Goal: Information Seeking & Learning: Learn about a topic

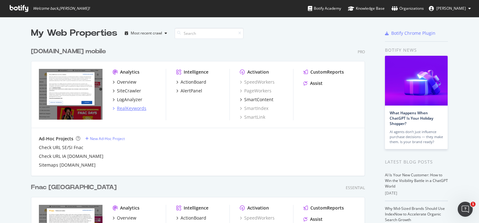
click at [130, 108] on div "RealKeywords" at bounding box center [131, 108] width 29 height 6
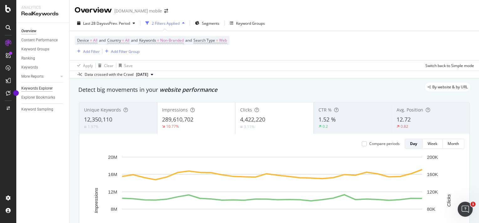
click at [39, 88] on div "Keywords Explorer" at bounding box center [36, 88] width 31 height 7
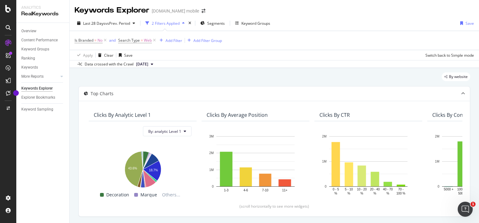
click at [172, 11] on div "[DOMAIN_NAME] mobile" at bounding box center [175, 11] width 47 height 6
click at [202, 11] on icon "arrow-right-arrow-left" at bounding box center [204, 11] width 4 height 4
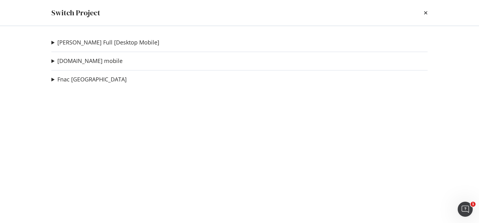
click at [53, 42] on summary "[PERSON_NAME] Full [Desktop Mobile]" at bounding box center [105, 43] width 108 height 8
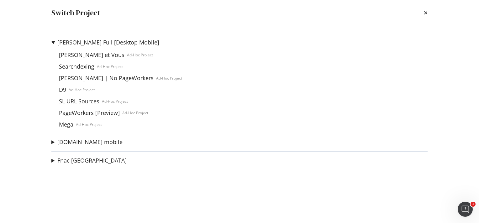
click at [77, 44] on link "[PERSON_NAME] Full [Desktop Mobile]" at bounding box center [108, 42] width 102 height 7
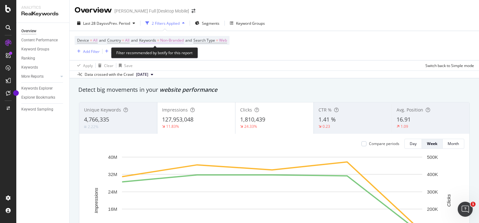
click at [168, 40] on span "Non-Branded" at bounding box center [172, 40] width 24 height 9
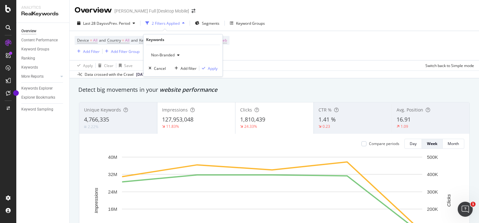
click at [178, 54] on icon "button" at bounding box center [178, 55] width 3 height 4
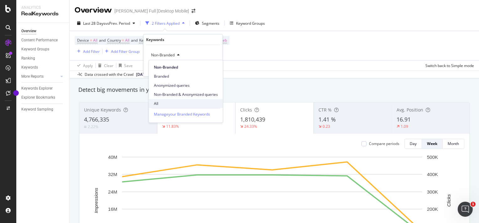
click at [184, 105] on span "All" at bounding box center [186, 104] width 64 height 6
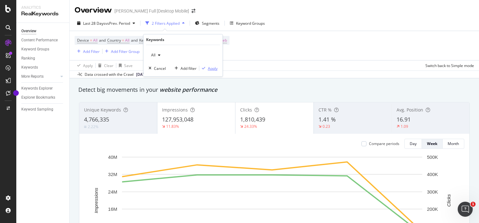
click at [209, 68] on div "Apply" at bounding box center [213, 68] width 10 height 5
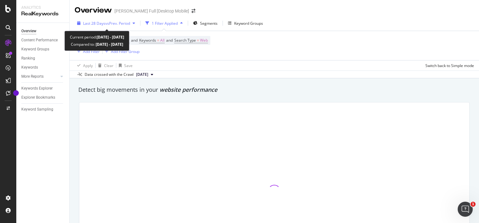
click at [101, 23] on span "Last 28 Days" at bounding box center [94, 23] width 22 height 5
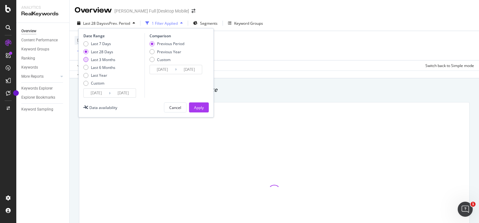
click at [103, 59] on div "Last 3 Months" at bounding box center [103, 59] width 24 height 5
type input "[DATE]"
click at [197, 108] on div "Apply" at bounding box center [199, 107] width 10 height 5
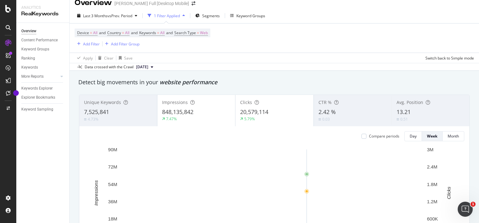
scroll to position [8, 0]
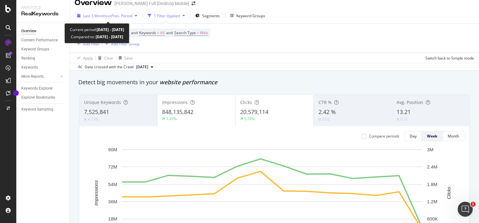
click at [103, 17] on span "Last 3 Months" at bounding box center [95, 15] width 24 height 5
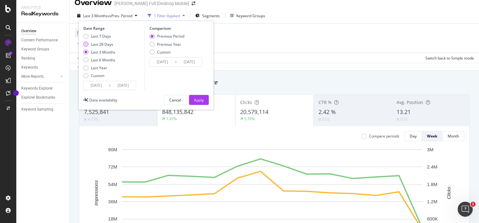
click at [93, 42] on div "Last 28 Days" at bounding box center [102, 44] width 22 height 5
type input "[DATE]"
click at [195, 98] on div "Apply" at bounding box center [199, 100] width 10 height 5
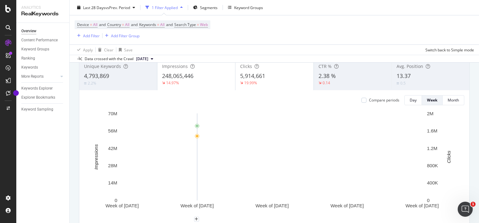
scroll to position [44, 0]
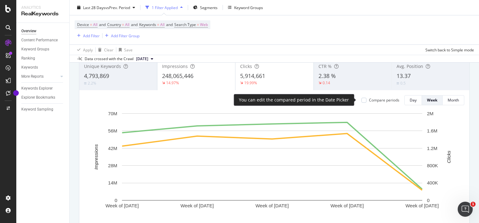
click at [379, 102] on div "Compare periods" at bounding box center [384, 100] width 30 height 5
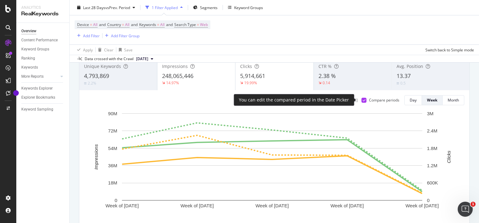
click at [379, 102] on div "Compare periods" at bounding box center [384, 100] width 30 height 5
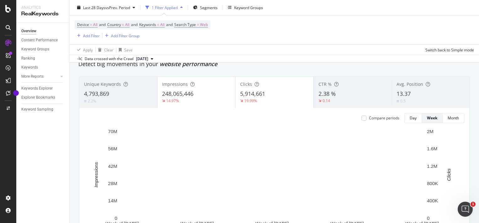
scroll to position [26, 0]
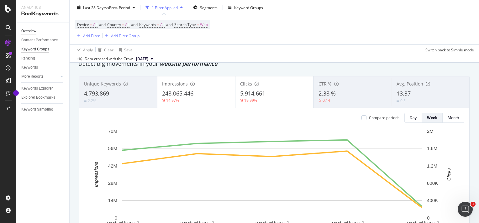
click at [38, 49] on div "Keyword Groups" at bounding box center [35, 49] width 28 height 7
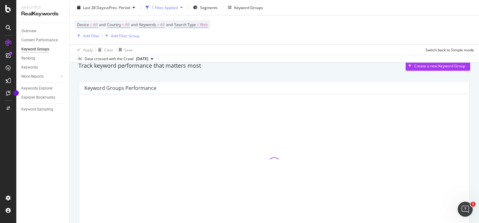
scroll to position [26, 0]
drag, startPoint x: 124, startPoint y: 88, endPoint x: 158, endPoint y: 88, distance: 34.2
click at [158, 88] on div "Keyword Groups Performance" at bounding box center [272, 87] width 377 height 6
click at [158, 87] on div "Keyword Groups Performance" at bounding box center [272, 87] width 377 height 6
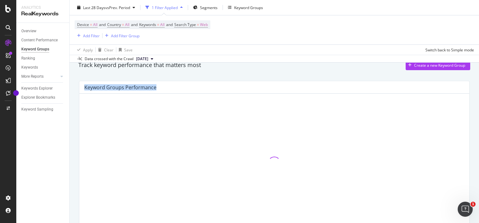
click at [158, 87] on div "Keyword Groups Performance" at bounding box center [272, 87] width 377 height 6
drag, startPoint x: 158, startPoint y: 87, endPoint x: 133, endPoint y: 87, distance: 25.1
click at [133, 87] on div "Keyword Groups Performance" at bounding box center [120, 87] width 72 height 6
drag, startPoint x: 133, startPoint y: 87, endPoint x: 111, endPoint y: 79, distance: 22.9
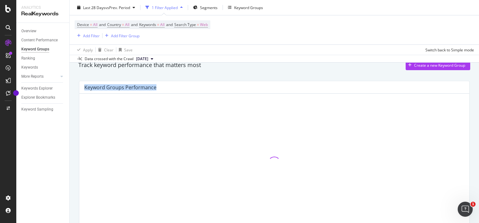
click at [111, 79] on div "Keyword Groups Performance" at bounding box center [274, 157] width 398 height 162
drag, startPoint x: 111, startPoint y: 79, endPoint x: 78, endPoint y: 87, distance: 34.2
click at [78, 87] on div "Keyword Groups Performance" at bounding box center [274, 157] width 398 height 162
drag, startPoint x: 70, startPoint y: 88, endPoint x: 78, endPoint y: 87, distance: 8.6
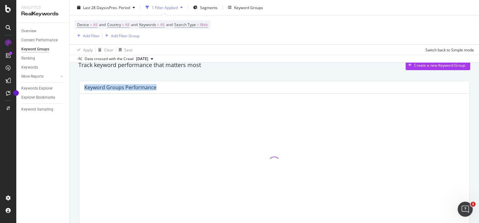
click at [78, 87] on div "Keyword Groups Performance" at bounding box center [274, 157] width 398 height 162
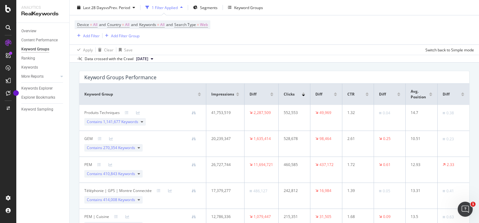
scroll to position [36, 0]
click at [32, 67] on div "Keywords" at bounding box center [29, 67] width 17 height 7
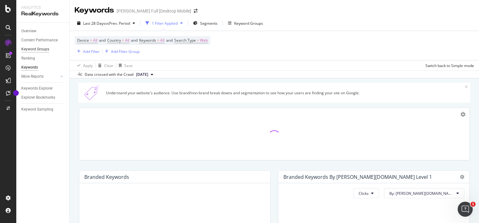
click at [38, 49] on div "Keyword Groups" at bounding box center [35, 49] width 28 height 7
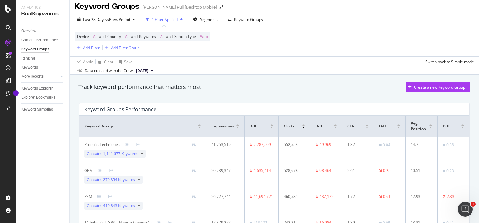
scroll to position [3, 0]
click at [62, 77] on icon at bounding box center [62, 77] width 3 height 4
click at [28, 39] on div "Content Performance" at bounding box center [39, 40] width 36 height 7
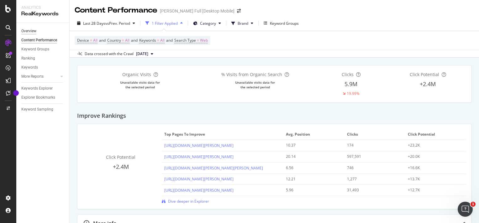
click at [30, 31] on div "Overview" at bounding box center [28, 31] width 15 height 7
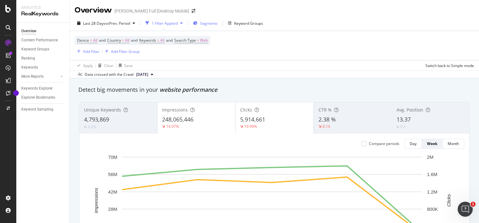
click at [207, 20] on div "Segments" at bounding box center [205, 23] width 24 height 9
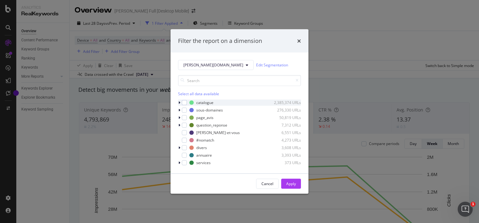
click at [179, 103] on icon "modal" at bounding box center [179, 103] width 2 height 4
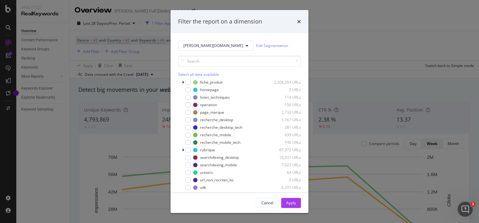
scroll to position [30, 0]
click at [188, 157] on div "modal" at bounding box center [188, 157] width 5 height 5
click at [294, 204] on div "Apply" at bounding box center [291, 202] width 10 height 5
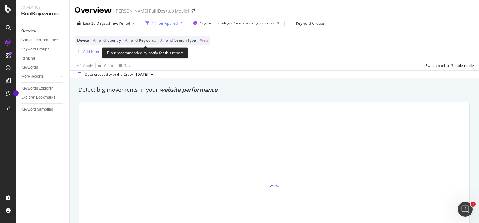
click at [93, 40] on span "All" at bounding box center [95, 40] width 4 height 9
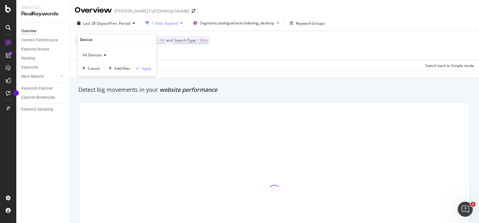
click at [94, 52] on div "All Devices" at bounding box center [117, 55] width 69 height 10
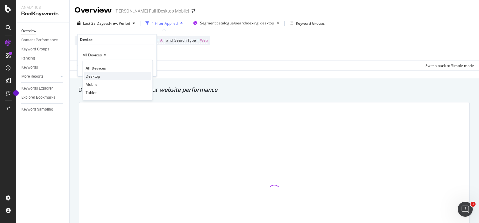
click at [98, 74] on span "Desktop" at bounding box center [93, 75] width 14 height 5
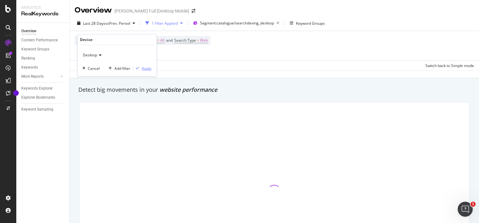
click at [146, 69] on div "Apply" at bounding box center [147, 68] width 10 height 5
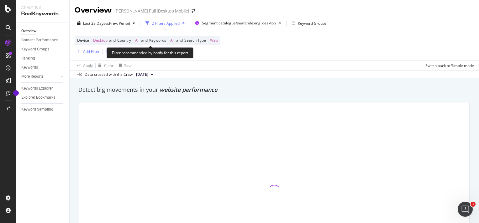
click at [175, 39] on span "All" at bounding box center [172, 40] width 4 height 9
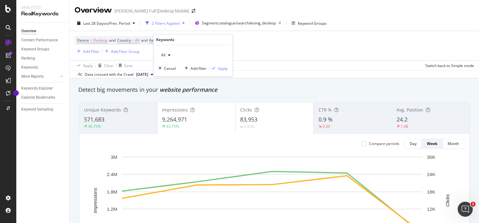
click at [256, 83] on div "Detect big movements in your website performance" at bounding box center [274, 90] width 398 height 14
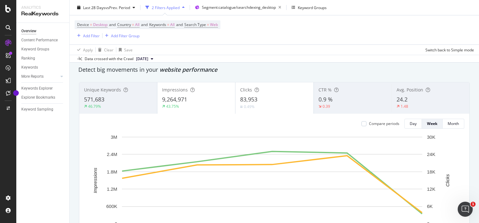
scroll to position [21, 0]
click at [413, 121] on button "Day" at bounding box center [414, 123] width 18 height 10
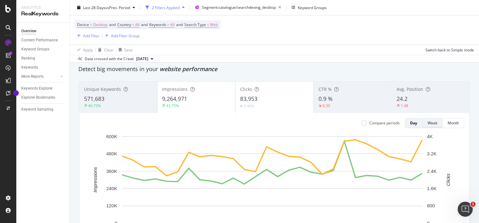
click at [428, 121] on div "Week" at bounding box center [433, 122] width 10 height 5
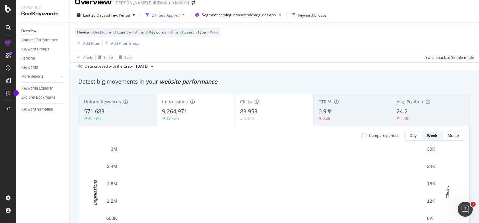
scroll to position [9, 0]
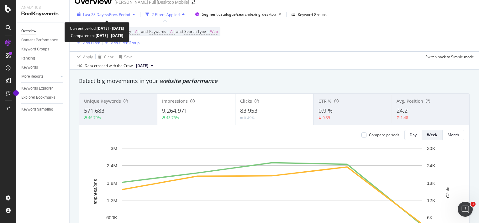
click at [101, 15] on span "Last 28 Days" at bounding box center [94, 14] width 22 height 5
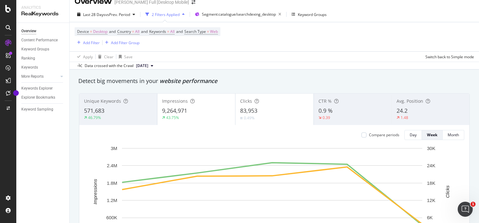
click at [247, 75] on div "Detect big movements in your website performance" at bounding box center [274, 81] width 398 height 14
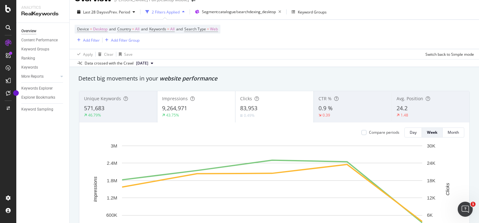
scroll to position [11, 0]
click at [431, 80] on div "Detect big movements in your website performance" at bounding box center [274, 79] width 392 height 8
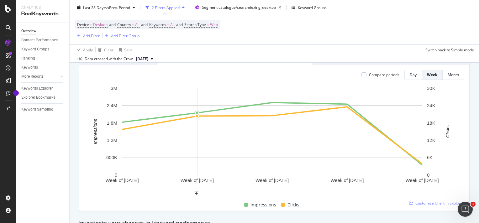
scroll to position [0, 0]
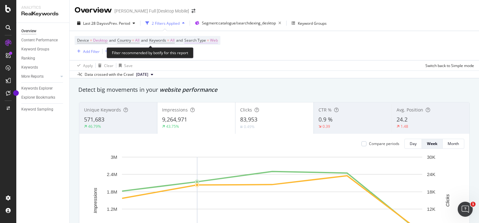
click at [218, 42] on span "Web" at bounding box center [214, 40] width 8 height 9
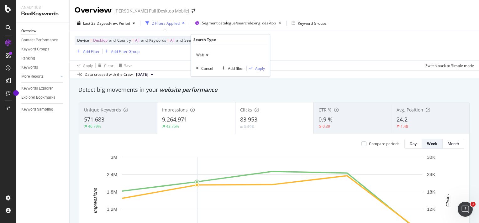
click at [203, 59] on div "Web" at bounding box center [230, 55] width 69 height 10
click at [168, 88] on span "website performance" at bounding box center [189, 90] width 58 height 8
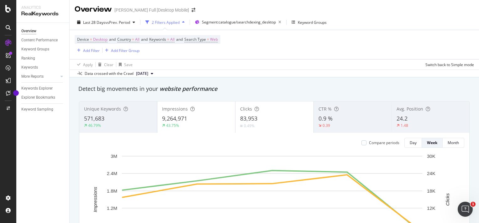
scroll to position [1, 0]
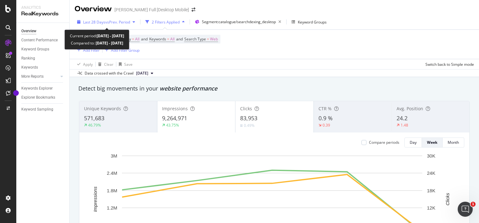
click at [119, 24] on span "vs Prev. Period" at bounding box center [117, 21] width 25 height 5
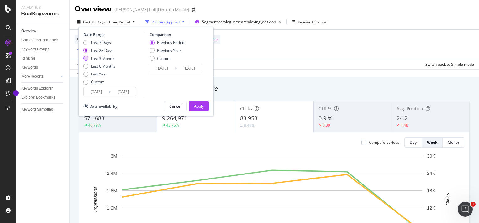
click at [100, 60] on div "Last 3 Months" at bounding box center [103, 58] width 24 height 5
type input "[DATE]"
click at [199, 106] on div "Apply" at bounding box center [199, 106] width 10 height 5
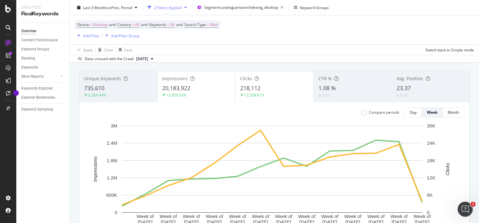
scroll to position [31, 0]
click at [213, 67] on div "Unique Keywords 735,610 3,264.94% Impressions 20,183,922 12,959.63% Clicks 218,…" at bounding box center [274, 160] width 398 height 188
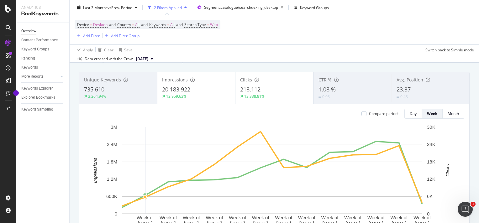
scroll to position [30, 0]
click at [233, 7] on span "Segment: catalogue/searchdexing_desktop" at bounding box center [241, 7] width 74 height 5
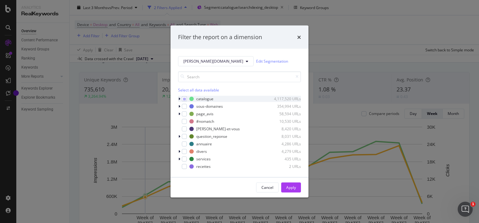
click at [180, 99] on div "modal" at bounding box center [180, 99] width 4 height 6
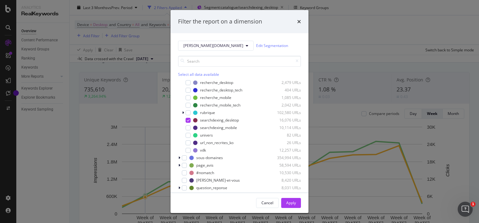
scroll to position [67, 0]
click at [186, 128] on div "modal" at bounding box center [188, 127] width 5 height 5
click at [188, 150] on div "modal" at bounding box center [188, 150] width 5 height 5
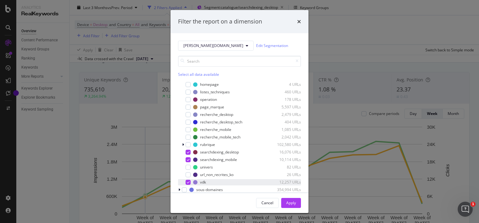
scroll to position [35, 0]
click at [290, 200] on div "Apply" at bounding box center [291, 203] width 10 height 9
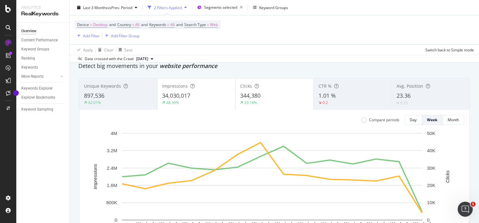
scroll to position [25, 0]
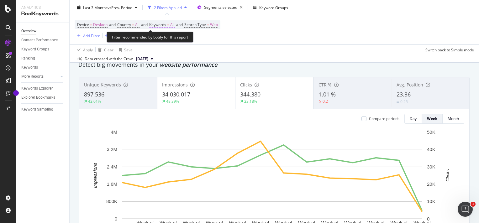
click at [164, 24] on span "Keywords" at bounding box center [157, 24] width 17 height 5
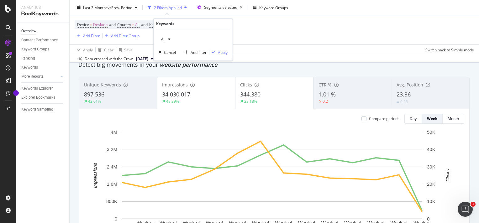
click at [166, 36] on div "All" at bounding box center [166, 39] width 14 height 9
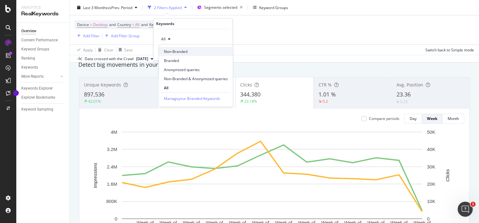
click at [176, 51] on span "Non-Branded" at bounding box center [196, 52] width 64 height 6
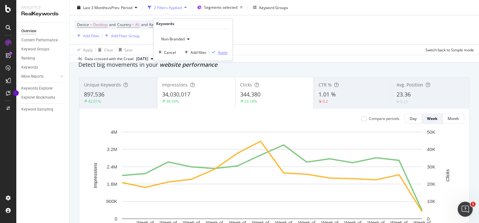
click at [223, 53] on div "Apply" at bounding box center [223, 52] width 10 height 5
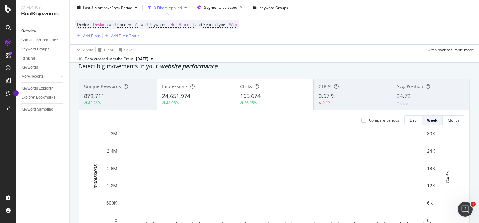
scroll to position [24, 0]
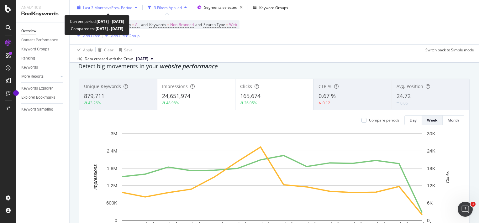
click at [120, 9] on span "vs Prev. Period" at bounding box center [120, 7] width 25 height 5
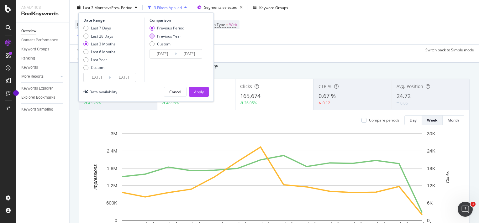
click at [166, 35] on div "Previous Year" at bounding box center [169, 35] width 24 height 5
type input "[DATE]"
click at [197, 88] on div "Apply" at bounding box center [199, 91] width 10 height 9
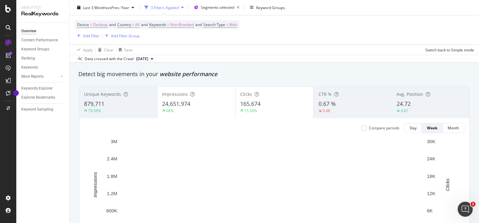
scroll to position [16, 0]
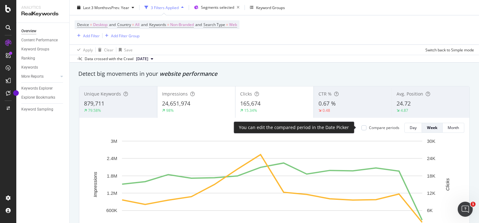
click at [381, 128] on div "Compare periods" at bounding box center [384, 127] width 30 height 5
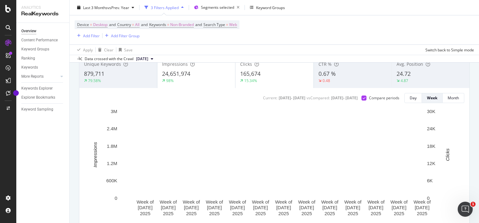
scroll to position [45, 0]
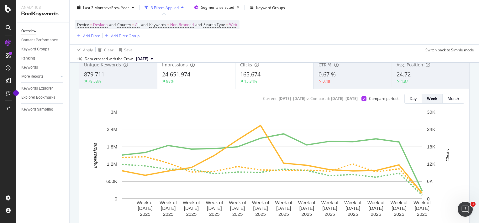
drag, startPoint x: 194, startPoint y: 98, endPoint x: 226, endPoint y: 98, distance: 31.7
click at [262, 98] on div "Current: [DATE] - [DATE] vs Compared : [DATE] - [DATE]" at bounding box center [310, 98] width 96 height 5
click at [279, 98] on div "[DATE] - [DATE]" at bounding box center [292, 98] width 27 height 5
drag, startPoint x: 226, startPoint y: 98, endPoint x: 187, endPoint y: 100, distance: 39.2
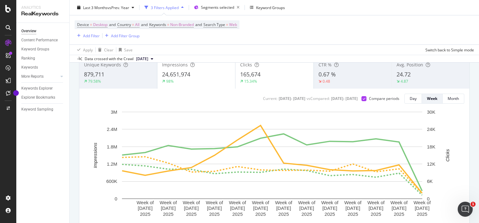
click at [187, 100] on div "Current: [DATE] - [DATE] vs Compared : [DATE] - [DATE] Compare periods Day Week…" at bounding box center [274, 99] width 380 height 10
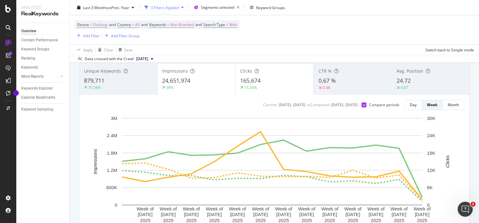
scroll to position [38, 0]
click at [148, 58] on span "[DATE]" at bounding box center [142, 59] width 12 height 6
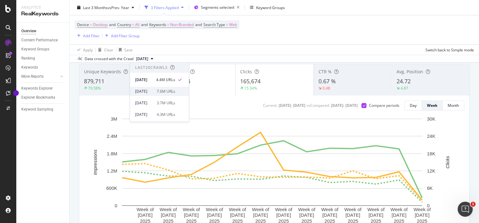
click at [153, 93] on div "[DATE]" at bounding box center [144, 92] width 18 height 6
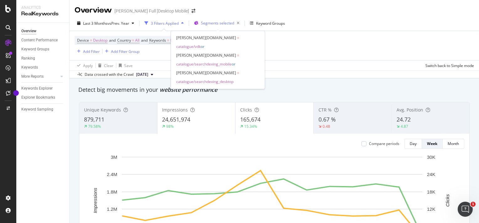
click at [212, 23] on span "Segments selected" at bounding box center [217, 22] width 33 height 5
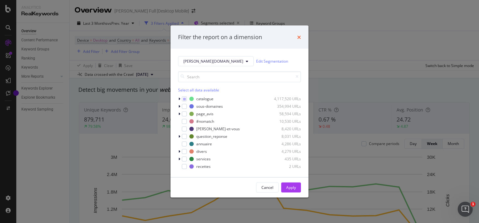
click at [299, 36] on icon "times" at bounding box center [299, 37] width 4 height 5
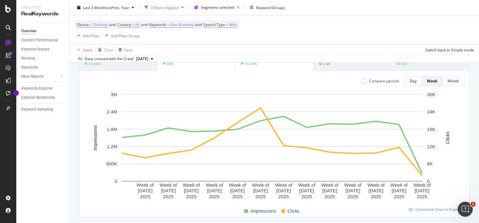
scroll to position [64, 0]
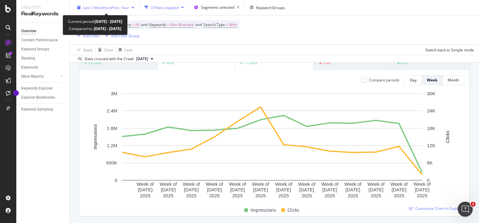
click at [128, 7] on span "vs Prev. Year" at bounding box center [119, 7] width 22 height 5
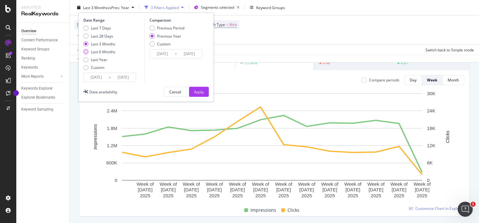
click at [100, 51] on div "Last 6 Months" at bounding box center [103, 51] width 24 height 5
type input "[DATE]"
click at [202, 91] on div "Apply" at bounding box center [199, 91] width 10 height 5
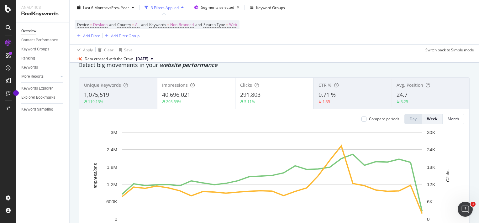
scroll to position [25, 0]
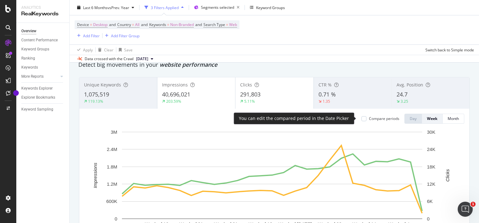
click at [376, 119] on div "Compare periods" at bounding box center [384, 118] width 30 height 5
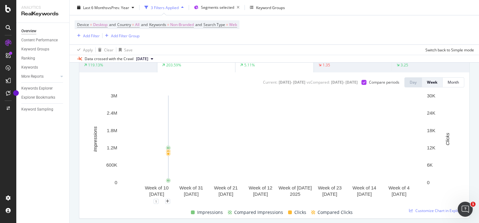
scroll to position [58, 0]
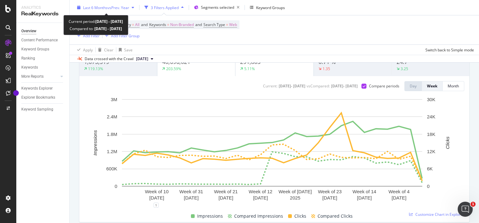
click at [115, 7] on span "vs Prev. Year" at bounding box center [119, 7] width 22 height 5
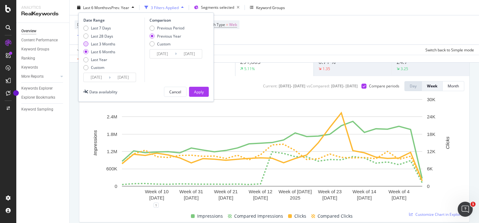
click at [102, 44] on div "Last 3 Months" at bounding box center [103, 43] width 24 height 5
type input "[DATE]"
click at [194, 91] on div "Apply" at bounding box center [199, 91] width 10 height 5
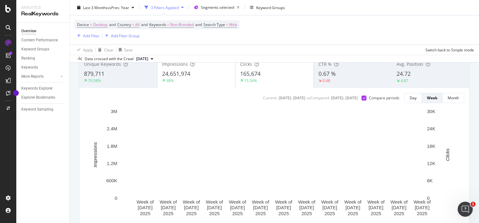
scroll to position [46, 0]
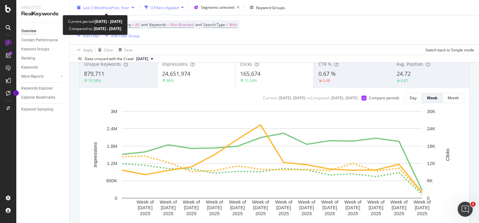
click at [121, 6] on span "vs Prev. Year" at bounding box center [119, 7] width 22 height 5
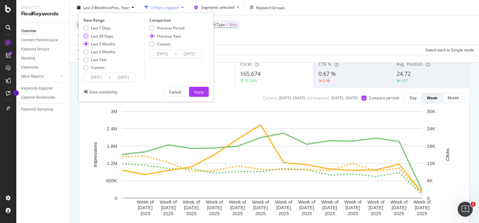
click at [104, 34] on div "Last 28 Days" at bounding box center [102, 35] width 22 height 5
type input "[DATE]"
click at [195, 91] on div "Apply" at bounding box center [199, 91] width 10 height 5
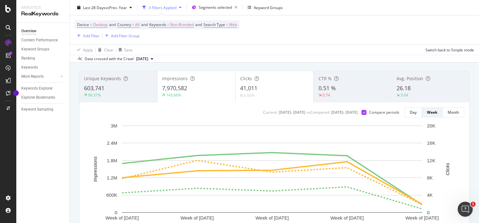
scroll to position [32, 0]
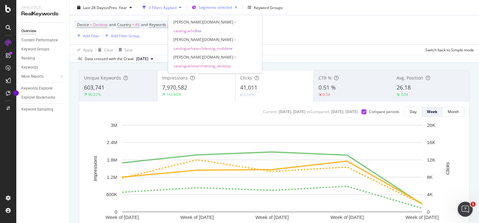
click at [208, 4] on div "Segments selected" at bounding box center [219, 7] width 41 height 9
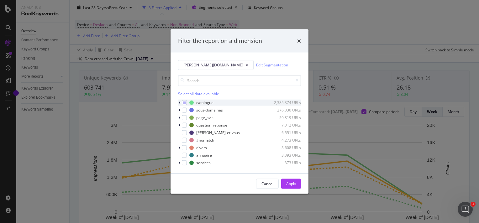
click at [180, 103] on icon "modal" at bounding box center [179, 103] width 2 height 4
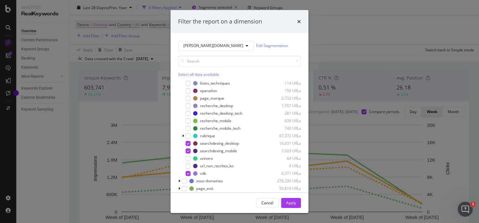
scroll to position [44, 0]
click at [262, 38] on div "[PERSON_NAME][DOMAIN_NAME] Edit Segmentation Select all data available catalogu…" at bounding box center [240, 113] width 138 height 160
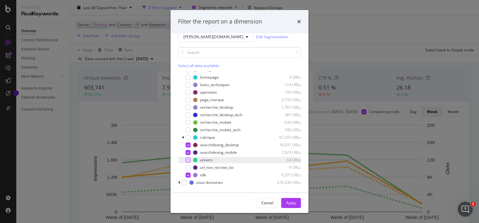
scroll to position [35, 0]
click at [189, 158] on div "modal" at bounding box center [188, 159] width 5 height 5
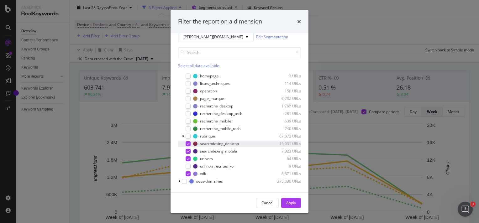
click at [187, 144] on icon "modal" at bounding box center [188, 143] width 3 height 3
click at [187, 151] on icon "modal" at bounding box center [188, 151] width 3 height 3
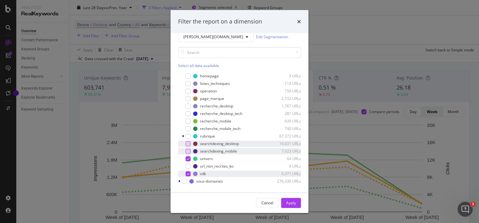
click at [189, 174] on icon "modal" at bounding box center [188, 174] width 3 height 3
click at [291, 203] on div "Apply" at bounding box center [291, 202] width 10 height 5
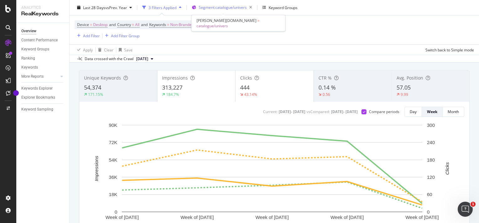
click at [207, 8] on span "Segment: catalogue/univers" at bounding box center [223, 7] width 48 height 5
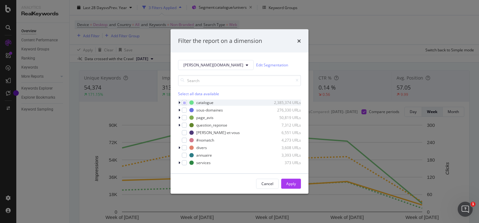
click at [178, 102] on div "modal" at bounding box center [180, 102] width 4 height 6
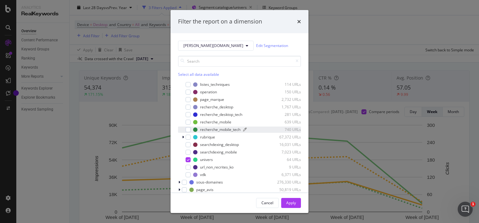
scroll to position [43, 0]
click at [188, 159] on icon "modal" at bounding box center [188, 159] width 3 height 3
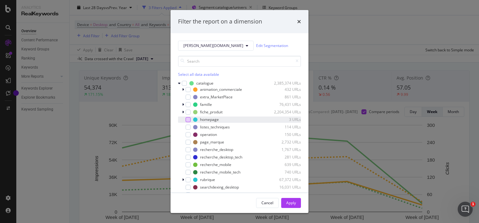
scroll to position [0, 0]
click at [188, 120] on div "modal" at bounding box center [188, 119] width 5 height 5
click at [291, 203] on div "Apply" at bounding box center [291, 202] width 10 height 5
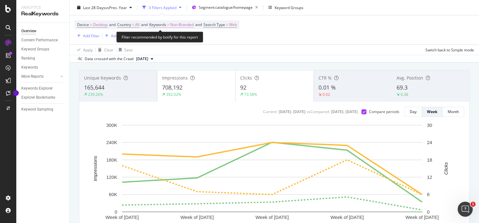
click at [184, 25] on span "Non-Branded" at bounding box center [182, 24] width 24 height 9
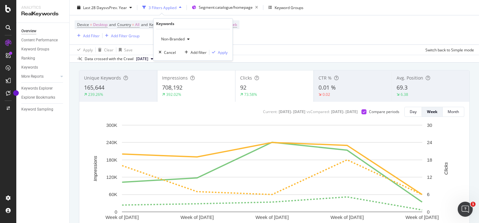
click at [183, 40] on span "Non-Branded" at bounding box center [172, 39] width 26 height 5
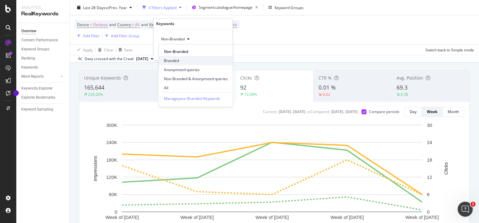
click at [176, 58] on span "Branded" at bounding box center [196, 61] width 64 height 6
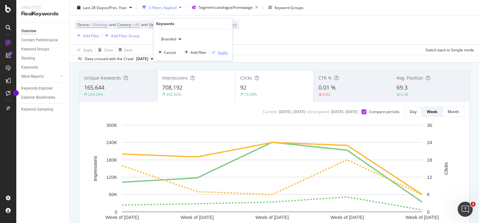
click at [217, 51] on div "button" at bounding box center [214, 53] width 8 height 4
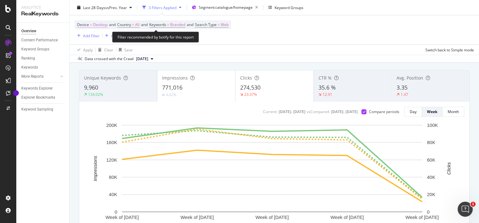
click at [99, 24] on span "Desktop" at bounding box center [100, 24] width 14 height 9
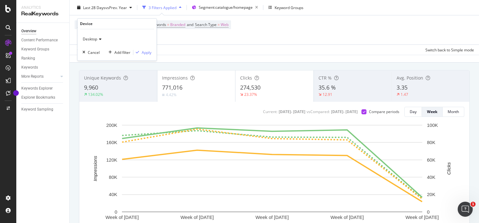
click at [99, 38] on icon at bounding box center [99, 40] width 4 height 4
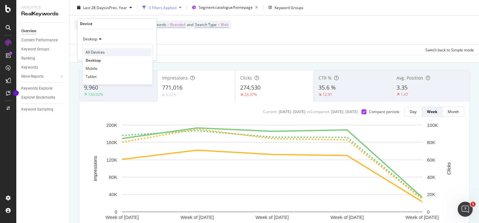
click at [98, 53] on span "All Devices" at bounding box center [95, 52] width 19 height 5
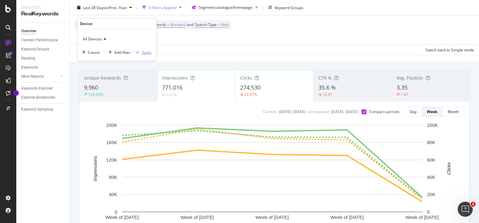
click at [141, 51] on div "button" at bounding box center [137, 53] width 8 height 4
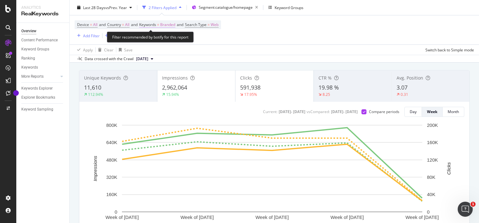
click at [172, 25] on span "Branded" at bounding box center [167, 24] width 15 height 9
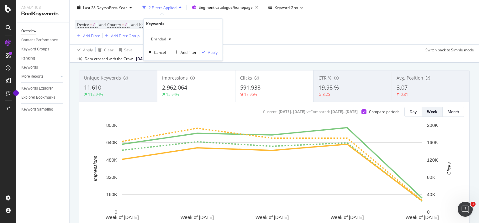
click at [165, 41] on span "Branded" at bounding box center [158, 39] width 18 height 5
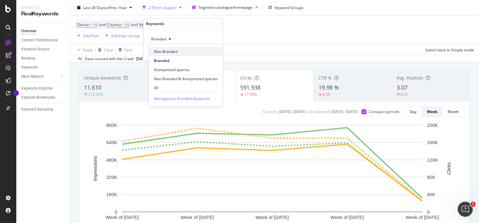
click at [170, 51] on span "Non-Branded" at bounding box center [186, 52] width 64 height 6
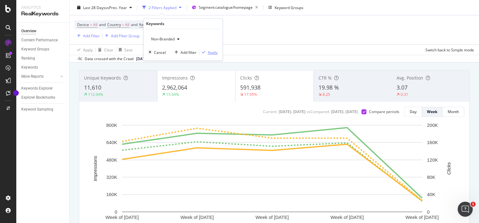
click at [210, 52] on div "Apply" at bounding box center [213, 52] width 10 height 5
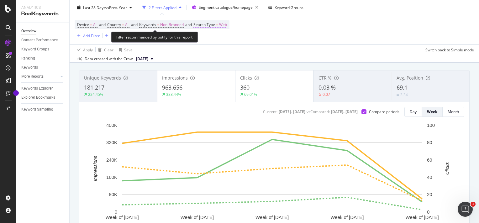
click at [218, 25] on span "=" at bounding box center [217, 24] width 2 height 5
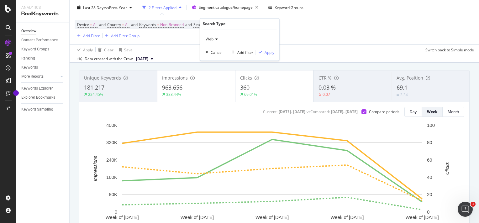
click at [214, 40] on icon at bounding box center [216, 40] width 4 height 4
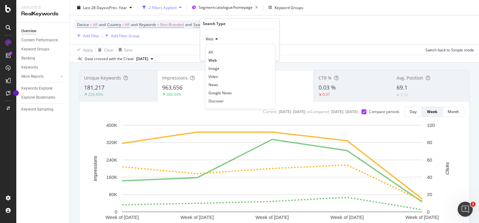
click at [214, 36] on div "Web" at bounding box center [239, 40] width 69 height 10
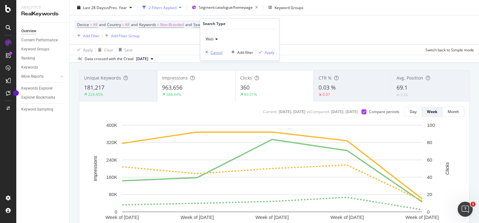
click at [216, 53] on div "Cancel" at bounding box center [217, 52] width 12 height 5
click at [225, 12] on div "Segment: catalogue/homepage" at bounding box center [226, 7] width 69 height 9
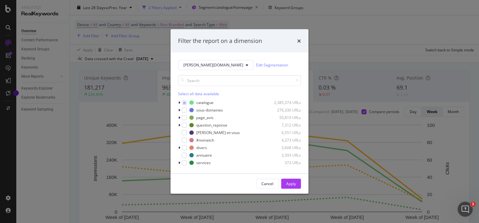
click at [178, 101] on div "[PERSON_NAME][DOMAIN_NAME] Edit Segmentation Select all data available catalogu…" at bounding box center [240, 112] width 138 height 121
click at [179, 102] on icon "modal" at bounding box center [179, 103] width 2 height 4
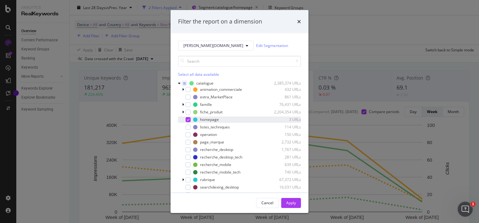
click at [188, 122] on div "modal" at bounding box center [188, 119] width 5 height 5
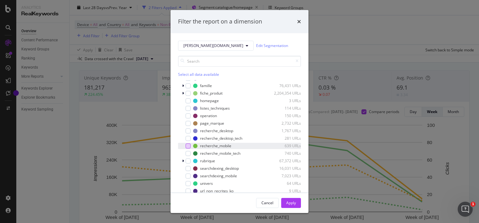
scroll to position [21, 0]
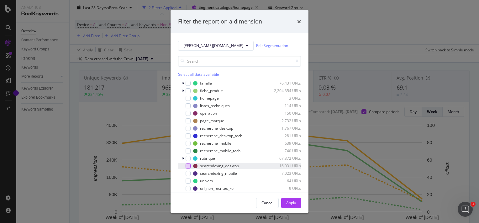
click at [187, 165] on div "modal" at bounding box center [188, 166] width 5 height 5
click at [188, 175] on div "modal" at bounding box center [188, 173] width 5 height 5
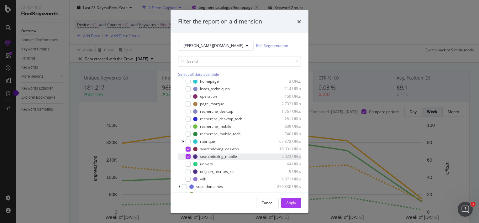
scroll to position [39, 0]
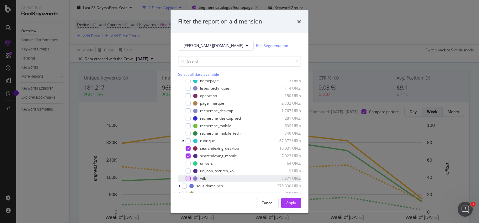
click at [188, 177] on div "modal" at bounding box center [188, 178] width 5 height 5
click at [290, 201] on div "Apply" at bounding box center [291, 202] width 10 height 5
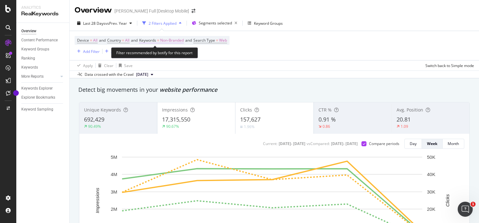
click at [166, 42] on span "Non-Branded" at bounding box center [172, 40] width 24 height 9
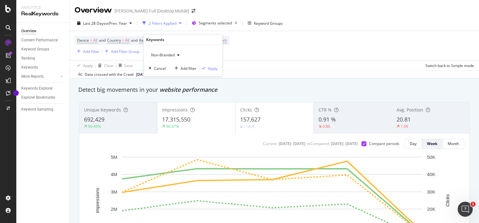
click at [164, 55] on span "Non-Branded" at bounding box center [162, 54] width 26 height 5
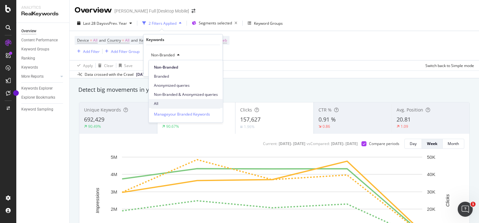
click at [162, 102] on span "All" at bounding box center [186, 104] width 64 height 6
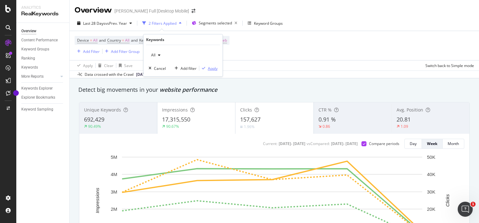
click at [212, 68] on div "Apply" at bounding box center [213, 68] width 10 height 5
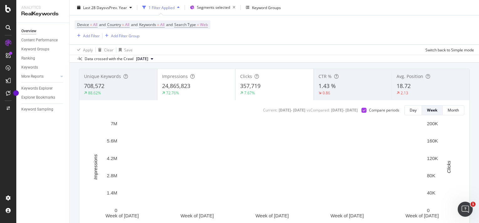
scroll to position [33, 0]
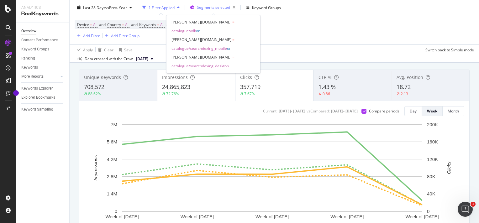
click at [206, 7] on span "Segments selected" at bounding box center [213, 7] width 33 height 5
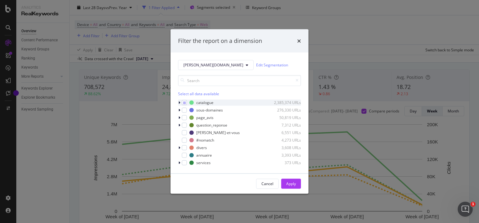
click at [178, 102] on icon "modal" at bounding box center [179, 103] width 2 height 4
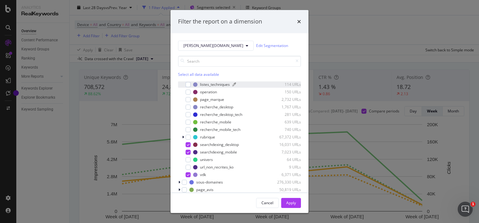
scroll to position [48, 0]
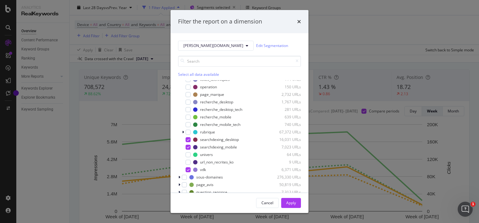
click at [89, 119] on div "Filter the report on a dimension [PERSON_NAME][DOMAIN_NAME] Edit Segmentation S…" at bounding box center [239, 111] width 479 height 223
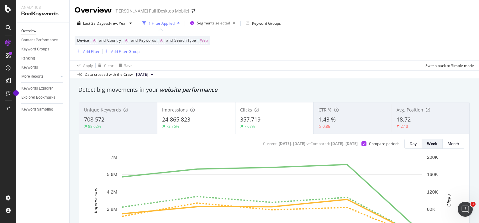
scroll to position [0, 0]
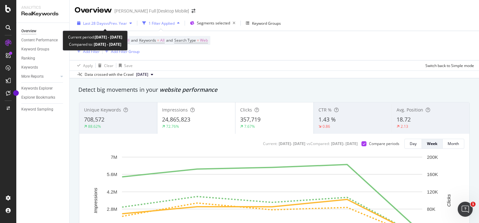
click at [115, 21] on span "vs Prev. Year" at bounding box center [116, 23] width 22 height 5
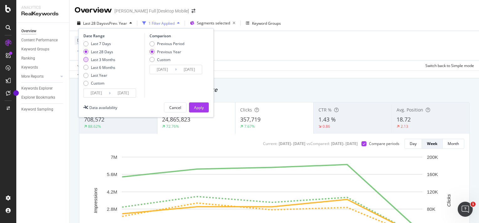
click at [101, 59] on div "Last 3 Months" at bounding box center [103, 59] width 24 height 5
type input "[DATE]"
click at [192, 106] on button "Apply" at bounding box center [199, 108] width 20 height 10
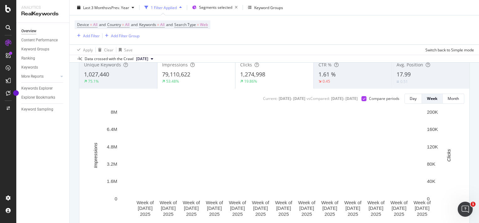
scroll to position [46, 0]
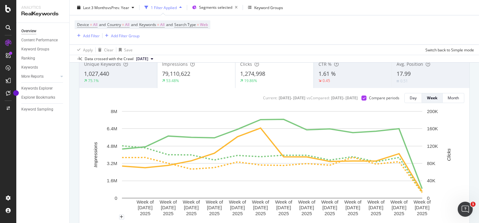
click at [93, 213] on rect "A chart." at bounding box center [271, 162] width 375 height 109
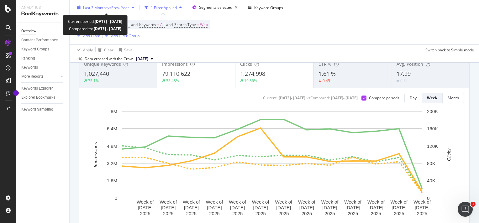
click at [98, 7] on span "Last 3 Months" at bounding box center [95, 7] width 24 height 5
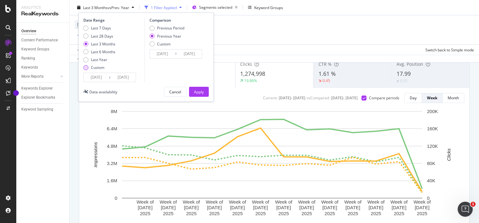
click at [99, 68] on div "Custom" at bounding box center [97, 67] width 13 height 5
type input "[DATE]"
click at [100, 77] on input "[DATE]" at bounding box center [96, 77] width 25 height 9
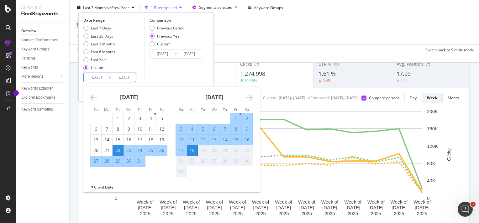
click at [94, 95] on icon "Move backward to switch to the previous month." at bounding box center [93, 98] width 7 height 8
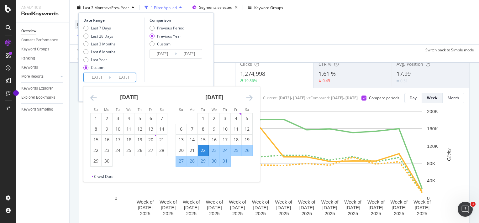
click at [94, 95] on icon "Move backward to switch to the previous month." at bounding box center [93, 98] width 7 height 8
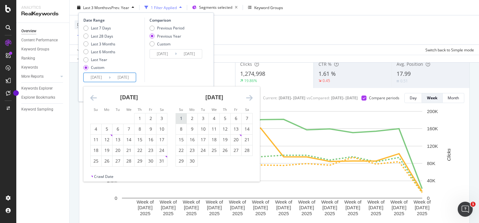
click at [178, 118] on div "1" at bounding box center [181, 118] width 11 height 6
type input "[DATE]"
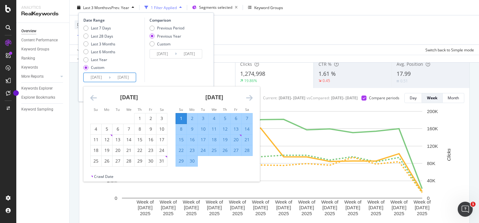
click at [165, 77] on div "Comparison Previous Period Previous Year Custom [DATE] Navigate forward to inte…" at bounding box center [175, 50] width 60 height 65
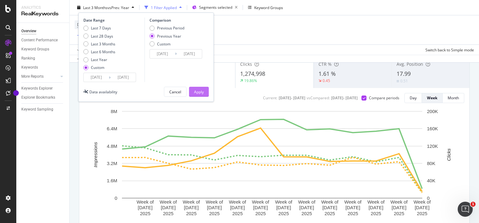
click at [200, 95] on div "Apply" at bounding box center [199, 91] width 10 height 9
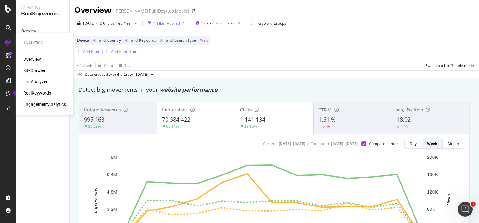
click at [36, 71] on div "SiteCrawler" at bounding box center [34, 70] width 22 height 6
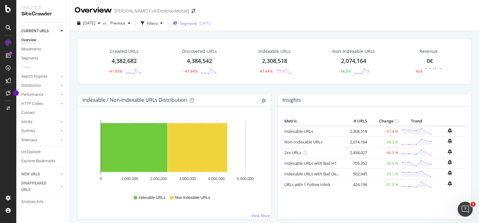
click at [198, 26] on span "Segments" at bounding box center [189, 23] width 18 height 5
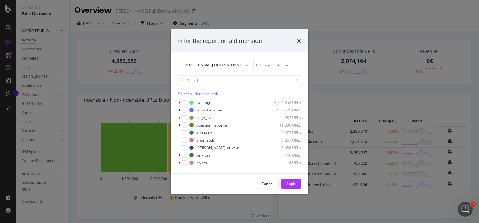
click at [208, 23] on div "Filter the report on a dimension [PERSON_NAME][DOMAIN_NAME] Edit Segmentation S…" at bounding box center [239, 111] width 479 height 223
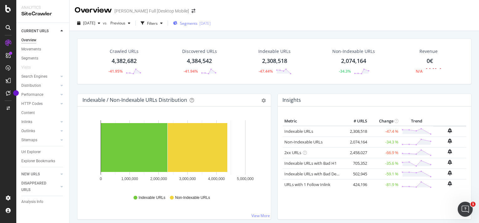
click at [211, 22] on div "[DATE]" at bounding box center [205, 23] width 11 height 5
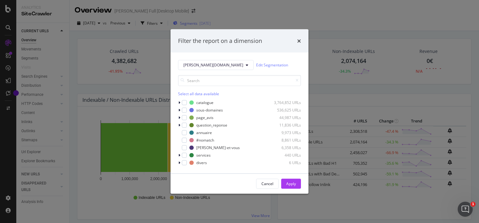
click at [221, 22] on div "Filter the report on a dimension [PERSON_NAME][DOMAIN_NAME] Edit Segmentation S…" at bounding box center [239, 111] width 479 height 223
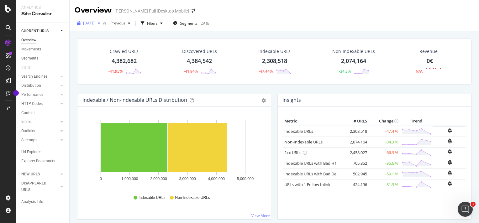
click at [95, 23] on span "[DATE]" at bounding box center [89, 22] width 12 height 5
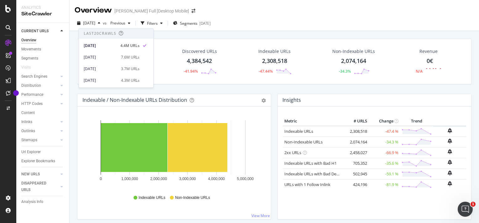
click at [245, 10] on div "Overview [PERSON_NAME] Full [Desktop Mobile]" at bounding box center [275, 8] width 410 height 16
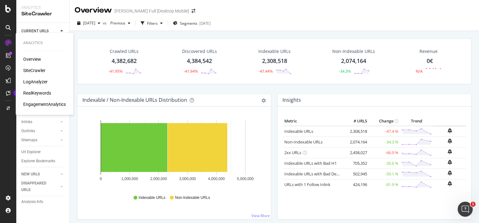
click at [39, 82] on div "LogAnalyzer" at bounding box center [35, 82] width 24 height 6
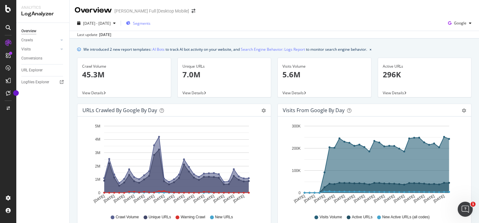
click at [151, 23] on span "Segments" at bounding box center [142, 23] width 18 height 5
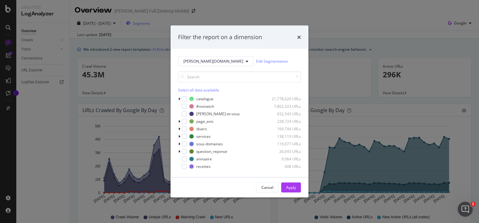
click at [153, 23] on div "Filter the report on a dimension [PERSON_NAME][DOMAIN_NAME] Edit Segmentation S…" at bounding box center [239, 111] width 479 height 223
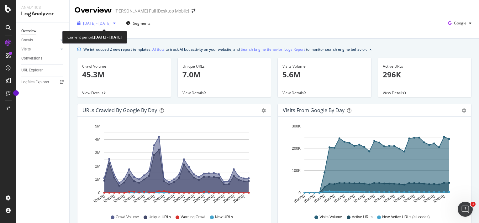
click at [111, 22] on span "[DATE] - [DATE]" at bounding box center [97, 23] width 28 height 5
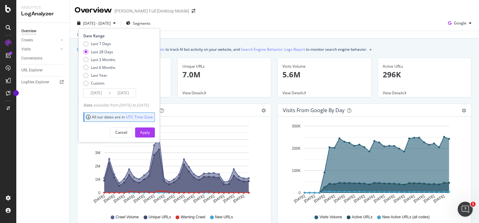
click at [186, 36] on div "Last update [DATE]" at bounding box center [275, 35] width 410 height 8
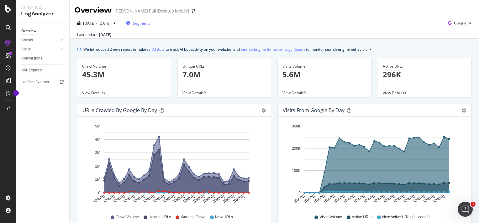
click at [151, 28] on div "Segments" at bounding box center [138, 23] width 24 height 9
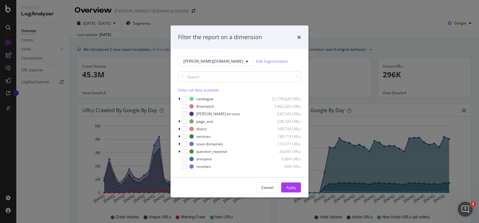
click at [150, 45] on div "Filter the report on a dimension [PERSON_NAME][DOMAIN_NAME] Edit Segmentation S…" at bounding box center [239, 111] width 479 height 223
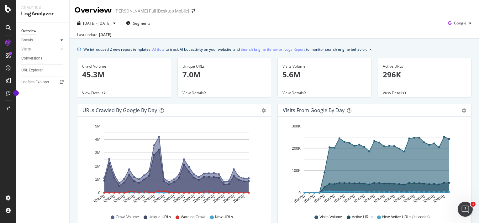
click at [59, 41] on div at bounding box center [62, 40] width 6 height 6
click at [58, 49] on div at bounding box center [55, 49] width 6 height 6
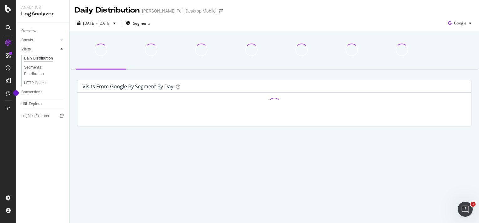
click at [58, 49] on div at bounding box center [55, 49] width 6 height 6
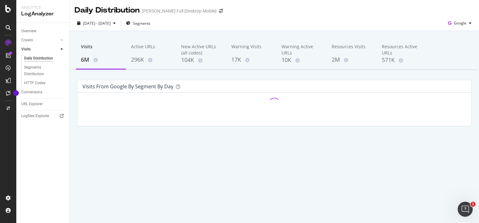
click at [58, 49] on div at bounding box center [55, 49] width 6 height 6
click at [61, 43] on div at bounding box center [62, 40] width 6 height 6
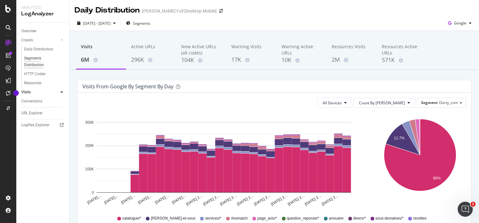
click at [37, 60] on div "Segments Distribution" at bounding box center [41, 61] width 35 height 13
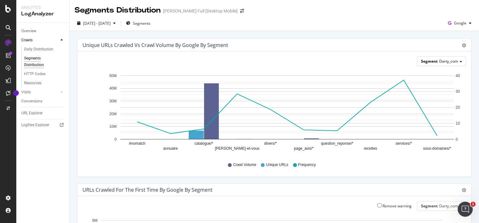
click at [439, 62] on span "Darty_com" at bounding box center [448, 61] width 19 height 5
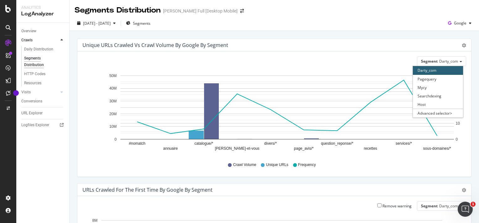
click at [453, 51] on div "Unique URLs Crawled vs Crawl Volume by google by Segment Chart (by Value) Table" at bounding box center [274, 45] width 394 height 13
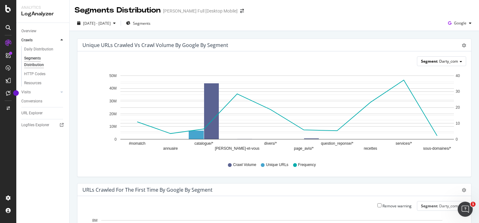
click at [444, 60] on span "Darty_com" at bounding box center [448, 61] width 19 height 5
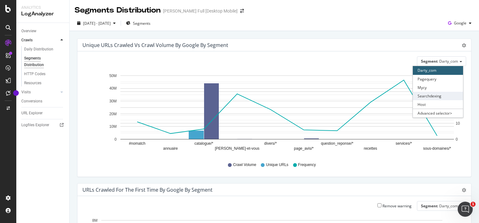
click at [431, 94] on div "Searchdexing" at bounding box center [438, 96] width 50 height 8
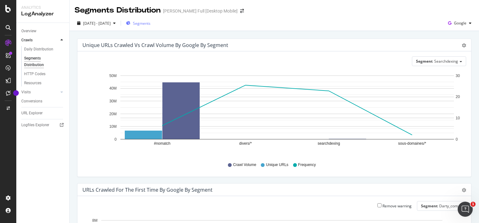
click at [151, 24] on span "Segments" at bounding box center [142, 23] width 18 height 5
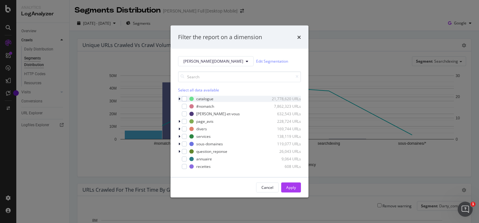
click at [178, 99] on icon "modal" at bounding box center [179, 99] width 2 height 4
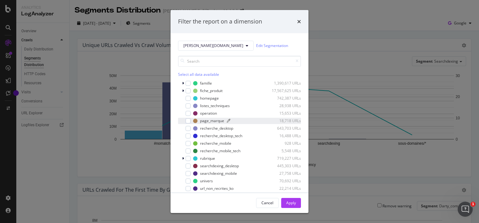
scroll to position [22, 0]
click at [189, 127] on div "modal" at bounding box center [188, 127] width 5 height 5
click at [188, 128] on icon "modal" at bounding box center [188, 127] width 3 height 3
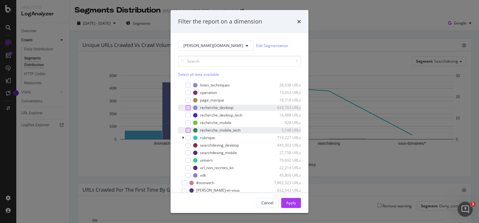
scroll to position [42, 0]
click at [186, 146] on div "modal" at bounding box center [188, 145] width 5 height 5
click at [186, 152] on div "modal" at bounding box center [188, 152] width 5 height 5
click at [187, 176] on div "modal" at bounding box center [188, 175] width 5 height 5
click at [291, 201] on div "Apply" at bounding box center [291, 202] width 10 height 5
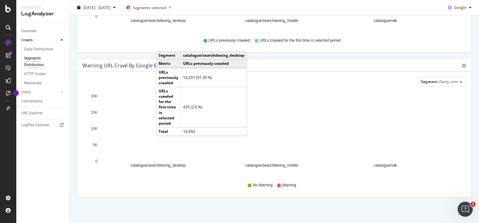
scroll to position [271, 0]
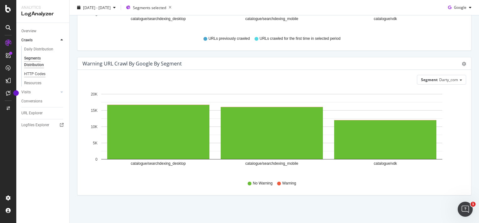
click at [31, 75] on div "HTTP Codes" at bounding box center [34, 74] width 21 height 7
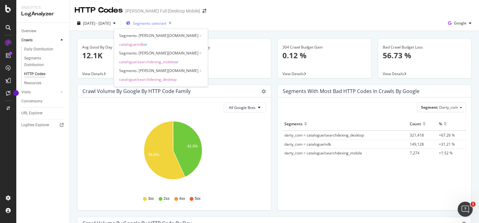
click at [166, 23] on span "Segments selected" at bounding box center [149, 23] width 33 height 5
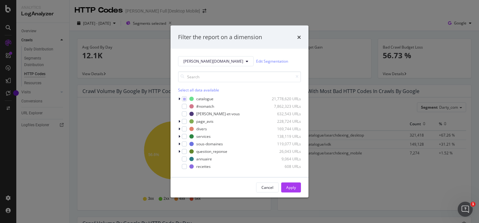
click at [125, 121] on div "Filter the report on a dimension [PERSON_NAME][DOMAIN_NAME] Edit Segmentation S…" at bounding box center [239, 111] width 479 height 223
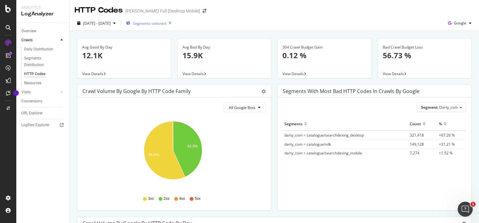
click at [157, 26] on span "Segments selected" at bounding box center [149, 23] width 33 height 5
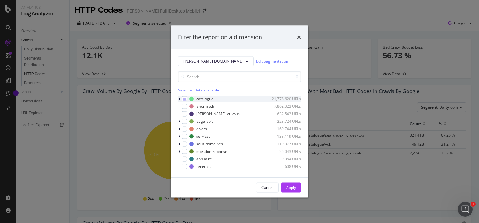
click at [178, 98] on icon "modal" at bounding box center [179, 99] width 2 height 4
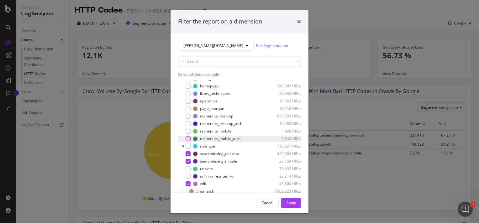
scroll to position [34, 0]
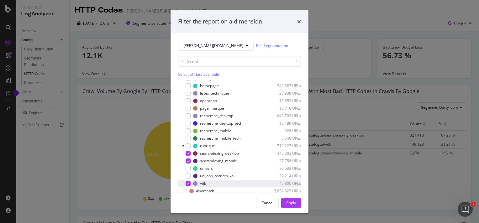
click at [188, 185] on icon "modal" at bounding box center [188, 183] width 3 height 3
click at [290, 201] on div "Apply" at bounding box center [291, 202] width 10 height 5
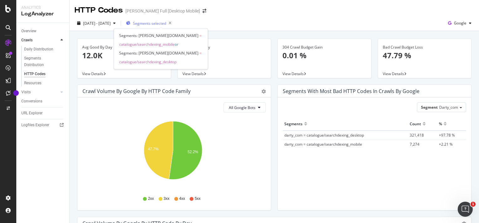
click at [155, 24] on span "Segments selected" at bounding box center [149, 23] width 33 height 5
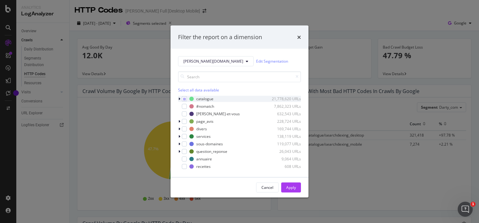
click at [179, 99] on icon "modal" at bounding box center [179, 99] width 2 height 4
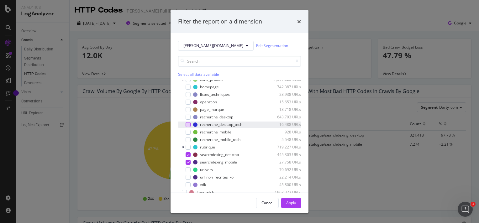
scroll to position [41, 0]
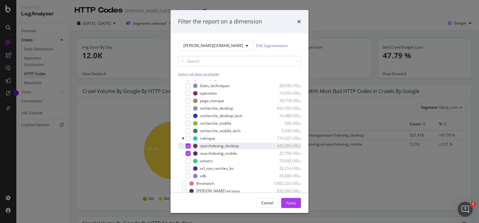
click at [187, 147] on div "modal" at bounding box center [188, 146] width 5 height 5
click at [292, 200] on div "Apply" at bounding box center [291, 202] width 10 height 5
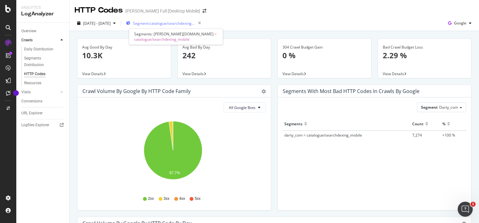
click at [164, 24] on span "Segment: catalogue/searchdexing_mobile" at bounding box center [164, 23] width 63 height 5
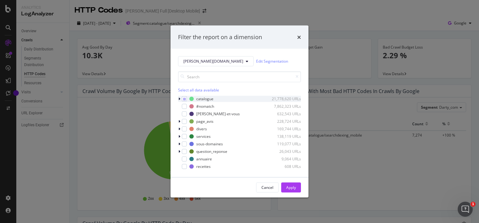
click at [179, 98] on icon "modal" at bounding box center [179, 99] width 2 height 4
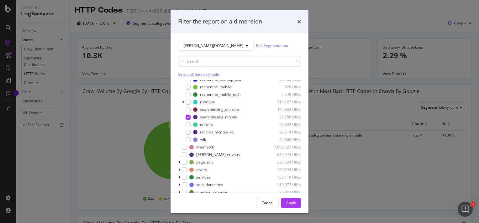
scroll to position [77, 0]
click at [186, 109] on div "modal" at bounding box center [188, 110] width 5 height 5
click at [187, 117] on icon "modal" at bounding box center [188, 117] width 3 height 3
click at [289, 204] on div "Apply" at bounding box center [291, 202] width 10 height 5
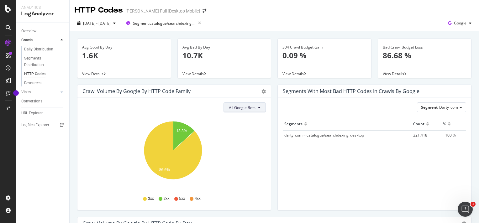
click at [236, 106] on span "All Google Bots" at bounding box center [242, 107] width 27 height 5
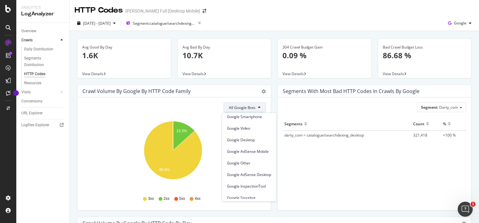
scroll to position [53, 0]
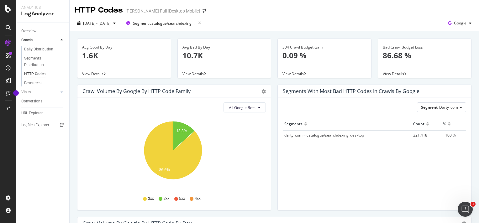
click at [202, 103] on div "All Google Bots" at bounding box center [175, 108] width 184 height 10
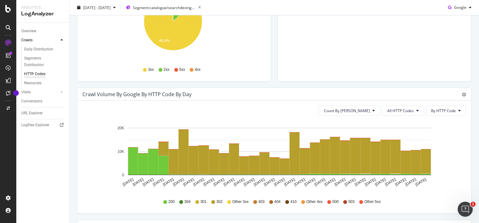
scroll to position [130, 0]
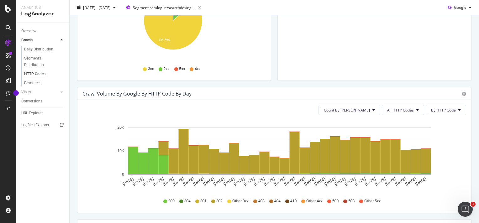
click at [230, 103] on div "Count By Day All HTTP Codes By HTTP Code Hold CTRL while clicking to filter the…" at bounding box center [274, 156] width 394 height 113
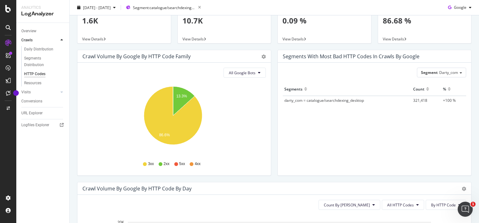
scroll to position [0, 0]
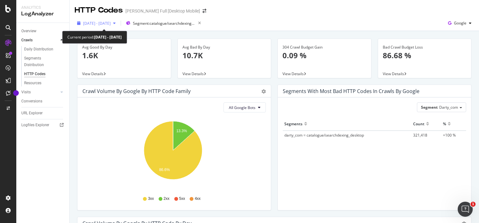
click at [118, 19] on div "[DATE] - [DATE]" at bounding box center [97, 23] width 44 height 9
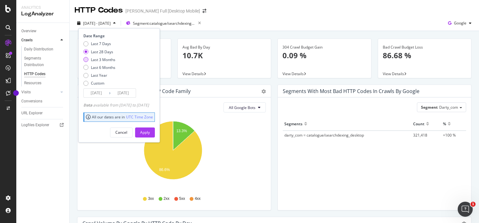
click at [106, 61] on div "Last 3 Months" at bounding box center [103, 59] width 24 height 5
type input "[DATE]"
click at [150, 132] on div "Apply" at bounding box center [145, 132] width 10 height 5
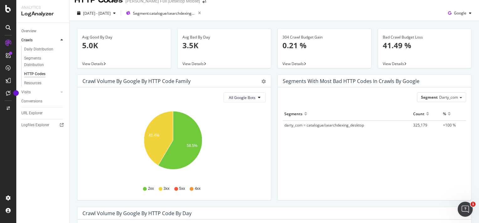
scroll to position [10, 0]
click at [175, 14] on span "Segment: catalogue/searchdexing_desktop" at bounding box center [164, 13] width 63 height 5
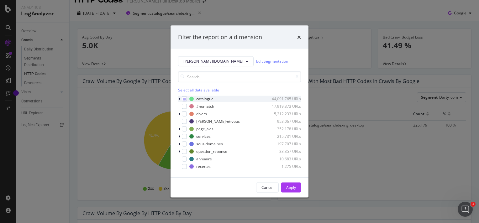
click at [179, 98] on icon "modal" at bounding box center [179, 99] width 2 height 4
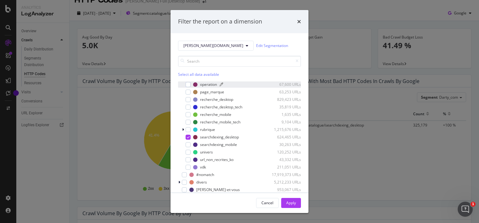
scroll to position [50, 0]
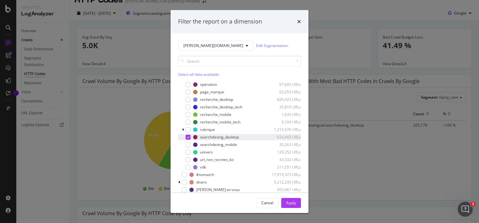
click at [188, 137] on icon "modal" at bounding box center [188, 137] width 3 height 3
click at [187, 146] on div "modal" at bounding box center [188, 144] width 5 height 5
click at [290, 202] on div "Apply" at bounding box center [291, 202] width 10 height 5
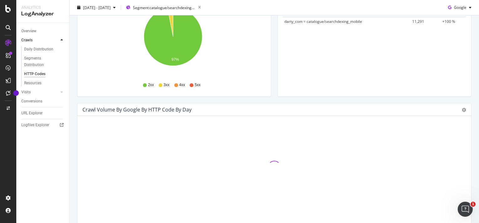
scroll to position [113, 0]
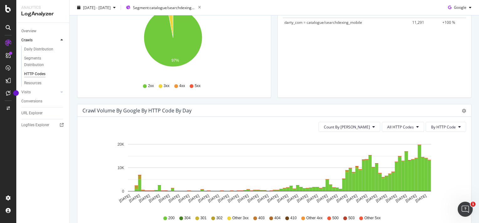
click at [178, 110] on div "Crawl Volume by google by HTTP Code by Day" at bounding box center [137, 111] width 109 height 6
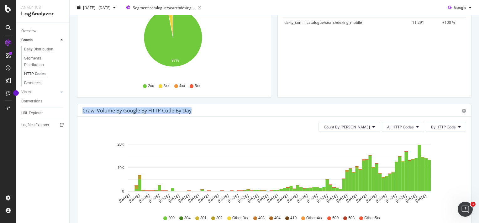
drag, startPoint x: 178, startPoint y: 110, endPoint x: 154, endPoint y: 105, distance: 24.5
click at [154, 105] on div "Crawl Volume by google by HTTP Code by Day Timeline (by Value) Timeline (by Per…" at bounding box center [274, 110] width 394 height 13
drag, startPoint x: 154, startPoint y: 105, endPoint x: 133, endPoint y: 100, distance: 21.5
click at [133, 100] on div "Crawl Volume by google by HTTP Code Family Pie Table All Google Bots Hold CTRL …" at bounding box center [174, 38] width 200 height 132
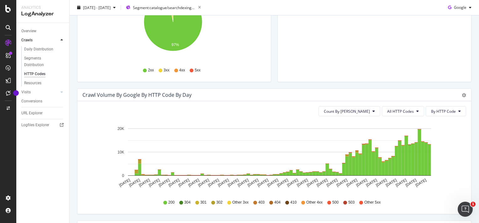
scroll to position [128, 0]
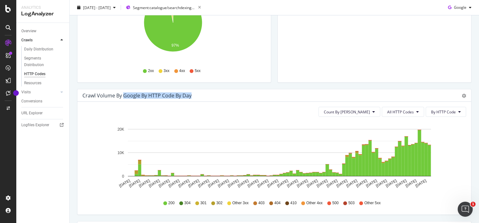
drag, startPoint x: 122, startPoint y: 95, endPoint x: 198, endPoint y: 97, distance: 75.9
click at [198, 97] on div "Crawl Volume by google by HTTP Code by Day" at bounding box center [268, 96] width 370 height 6
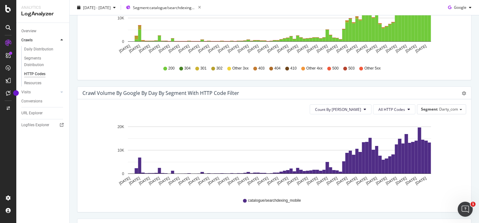
scroll to position [262, 0]
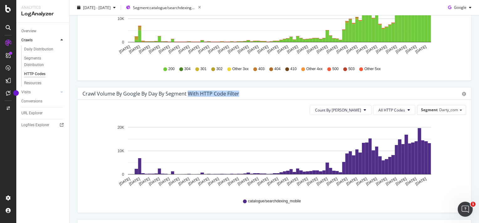
drag, startPoint x: 188, startPoint y: 94, endPoint x: 243, endPoint y: 94, distance: 55.2
click at [243, 94] on div "Crawl Volume by google by Day by Segment with HTTP Code Filter" at bounding box center [268, 94] width 370 height 6
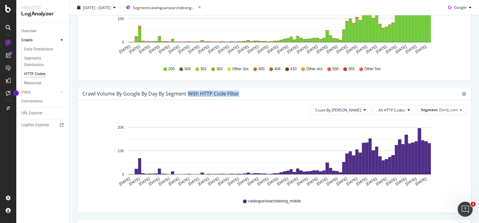
click at [243, 94] on div "Crawl Volume by google by Day by Segment with HTTP Code Filter" at bounding box center [268, 94] width 370 height 6
drag, startPoint x: 243, startPoint y: 94, endPoint x: 214, endPoint y: 91, distance: 29.6
click at [214, 91] on div "Crawl Volume by google by Day by Segment with HTTP Code Filter" at bounding box center [161, 94] width 157 height 6
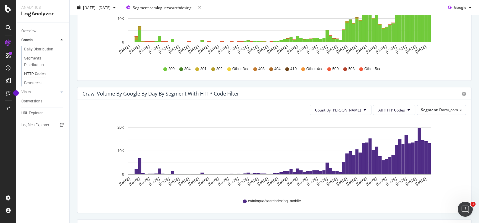
drag, startPoint x: 214, startPoint y: 91, endPoint x: 200, endPoint y: 84, distance: 16.1
click at [200, 84] on div "Crawl Volume by google by HTTP Code by Day Timeline (by Value) Timeline (by Per…" at bounding box center [274, 21] width 401 height 132
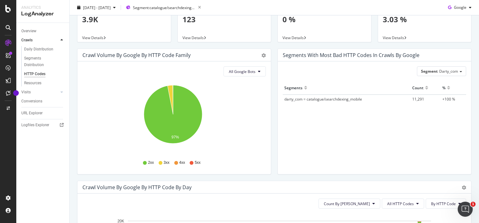
scroll to position [35, 0]
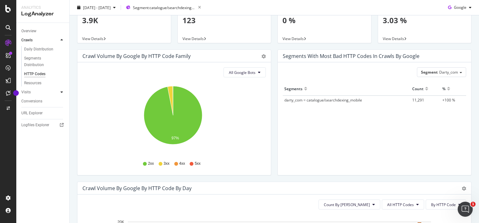
click at [61, 93] on icon at bounding box center [62, 92] width 3 height 4
click at [62, 41] on icon at bounding box center [62, 40] width 3 height 4
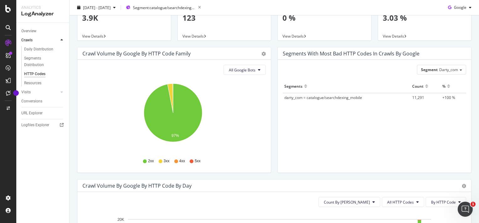
scroll to position [33, 0]
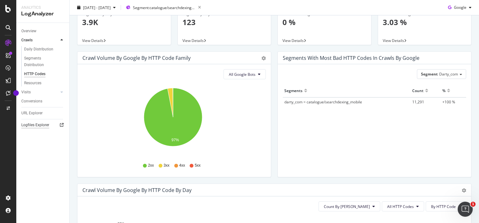
click at [48, 125] on div "Logfiles Explorer" at bounding box center [35, 125] width 28 height 7
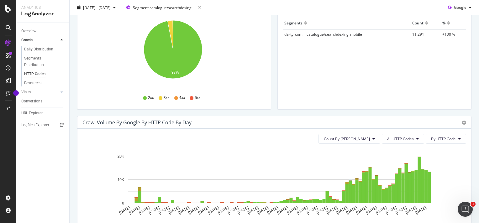
scroll to position [0, 0]
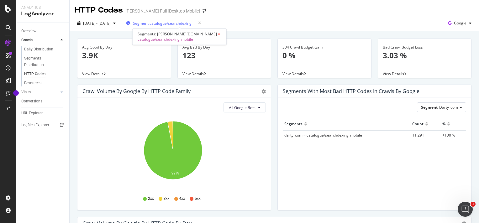
click at [182, 22] on span "Segment: catalogue/searchdexing_mobile" at bounding box center [164, 23] width 63 height 5
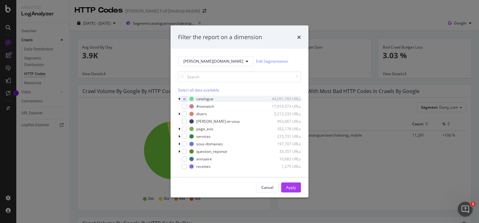
click at [180, 99] on icon "modal" at bounding box center [179, 99] width 2 height 4
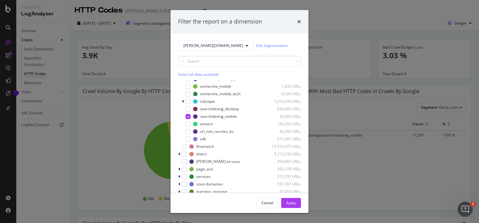
scroll to position [78, 0]
click at [189, 141] on div "modal" at bounding box center [188, 139] width 5 height 5
click at [189, 117] on icon "modal" at bounding box center [188, 117] width 3 height 3
click at [289, 203] on div "Apply" at bounding box center [291, 202] width 10 height 5
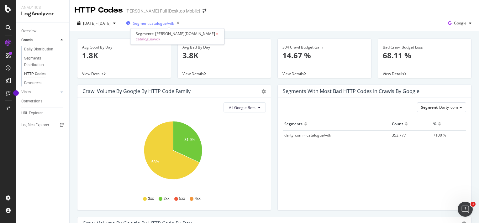
click at [160, 25] on span "Segment: catalogue/vdk" at bounding box center [153, 23] width 41 height 5
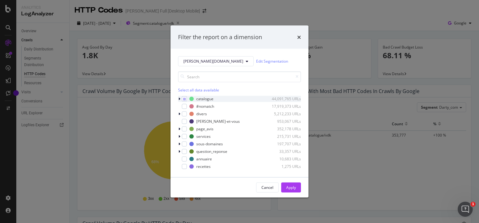
click at [179, 99] on icon "modal" at bounding box center [179, 99] width 2 height 4
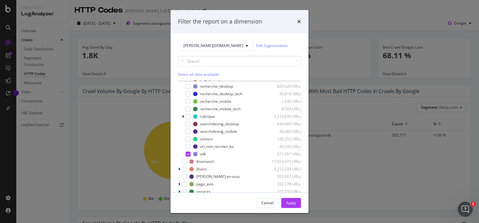
scroll to position [65, 0]
click at [188, 153] on icon "modal" at bounding box center [188, 153] width 3 height 3
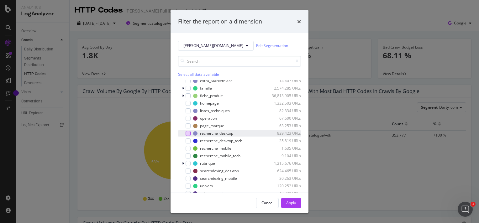
scroll to position [42, 0]
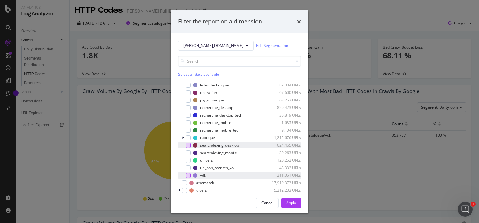
click at [187, 145] on div "modal" at bounding box center [188, 145] width 5 height 5
click at [294, 205] on div "Apply" at bounding box center [291, 202] width 10 height 5
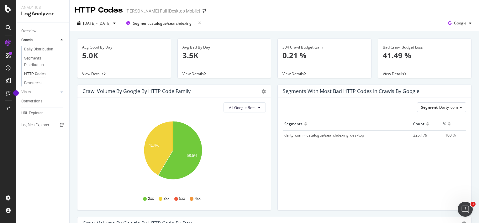
scroll to position [133, 0]
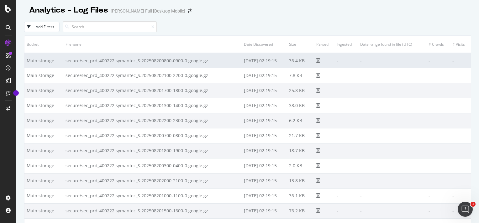
click at [98, 61] on td "secure/sec_prd_400222.symantec_S.202508200800-0900-0.google.gz" at bounding box center [152, 60] width 178 height 15
